Goal: Information Seeking & Learning: Learn about a topic

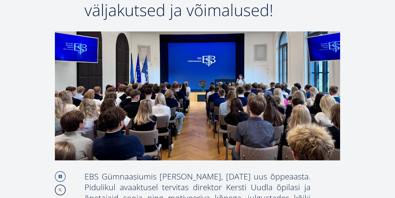
scroll to position [99, 0]
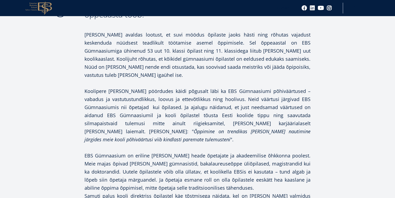
scroll to position [317, 0]
